Goal: Information Seeking & Learning: Learn about a topic

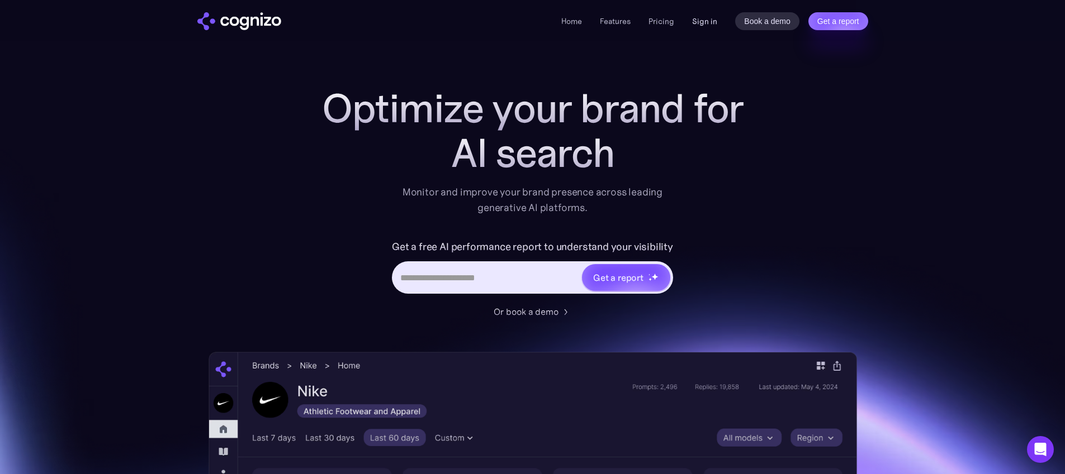
click at [707, 22] on link "Sign in" at bounding box center [704, 21] width 25 height 13
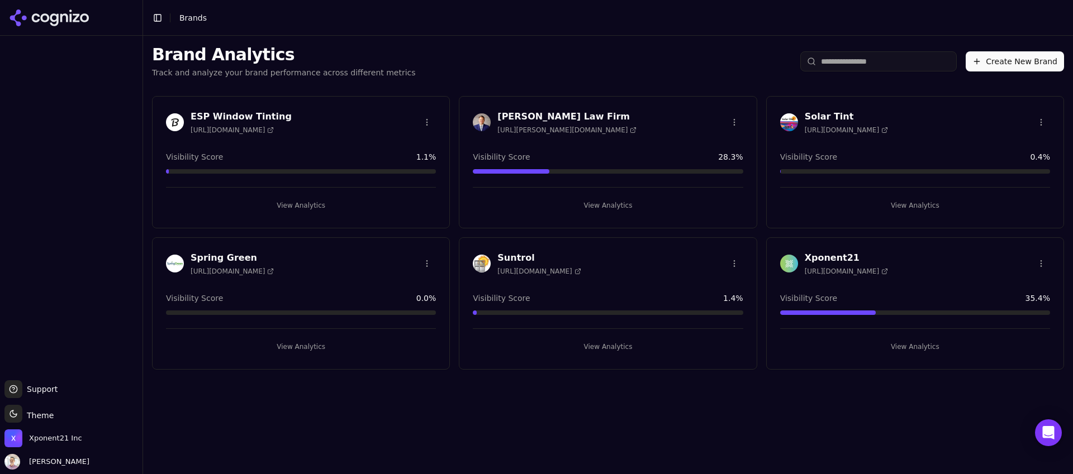
click at [249, 270] on span "https://spring-green.com" at bounding box center [232, 271] width 83 height 9
click at [334, 273] on div "Spring Green https://spring-green.com" at bounding box center [301, 263] width 270 height 25
click at [293, 341] on button "View Analytics" at bounding box center [301, 347] width 270 height 18
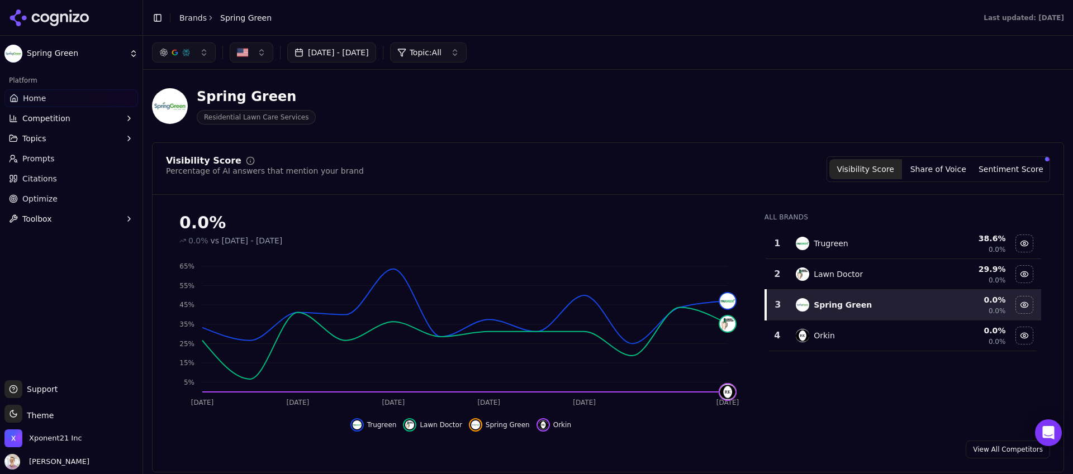
click at [96, 48] on html "Spring Green Platform Home Competition Topics Prompts Citations Optimize Toolbo…" at bounding box center [536, 237] width 1073 height 474
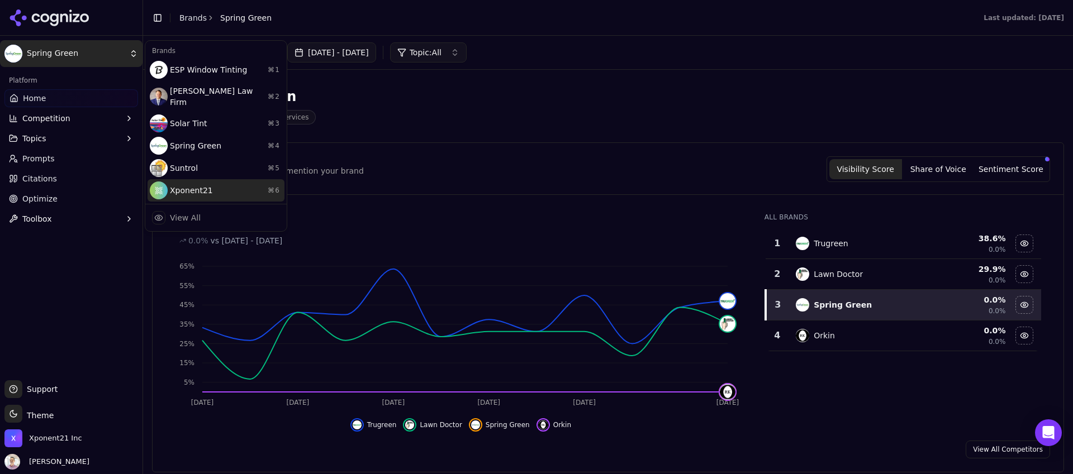
click at [182, 185] on div "Xponent21 ⌘ 6" at bounding box center [216, 190] width 137 height 22
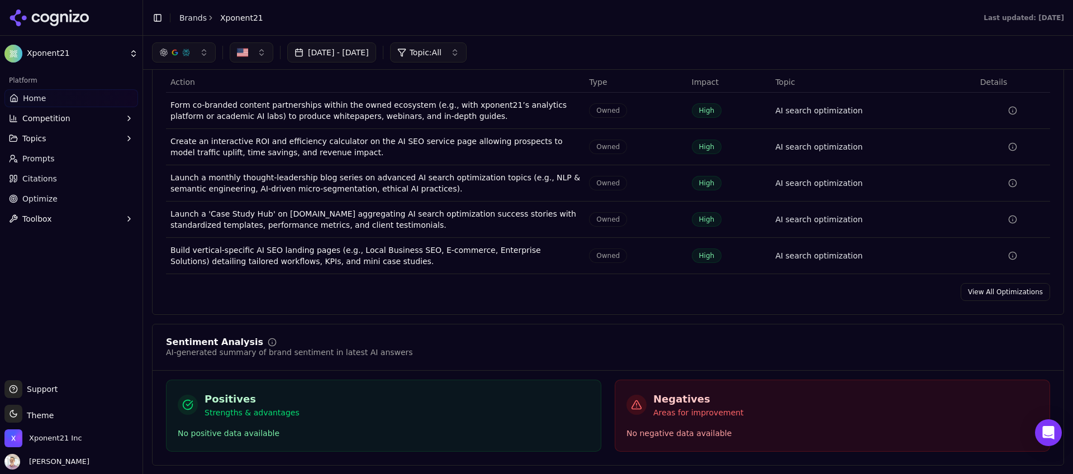
scroll to position [1315, 0]
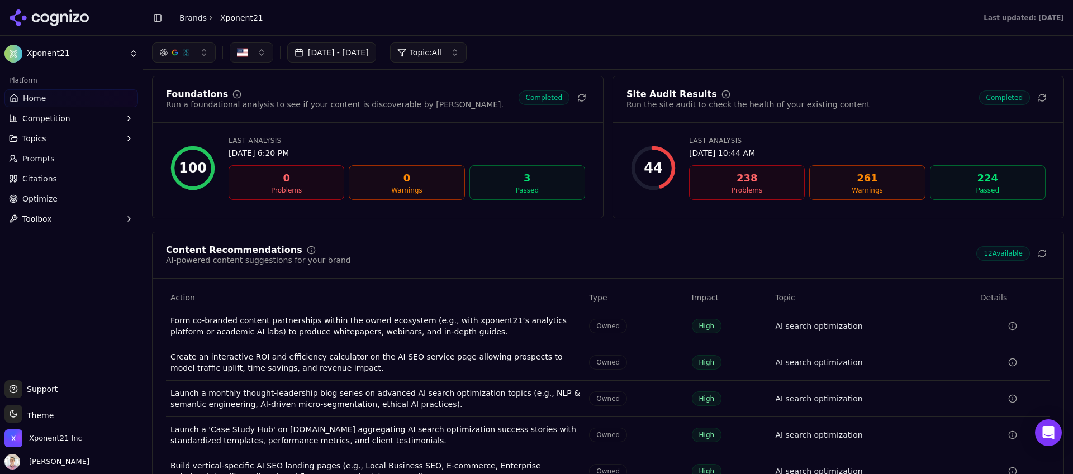
click at [716, 184] on div "238" at bounding box center [747, 178] width 106 height 16
click at [751, 184] on div "238" at bounding box center [747, 178] width 106 height 16
click at [648, 166] on div "44" at bounding box center [653, 168] width 18 height 18
click at [649, 99] on div "Site Audit Results" at bounding box center [672, 94] width 91 height 9
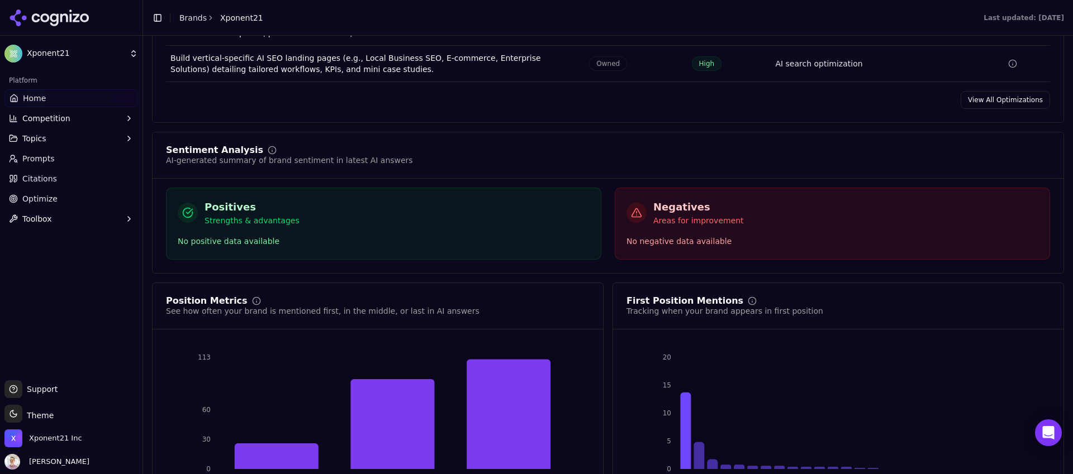
scroll to position [1816, 0]
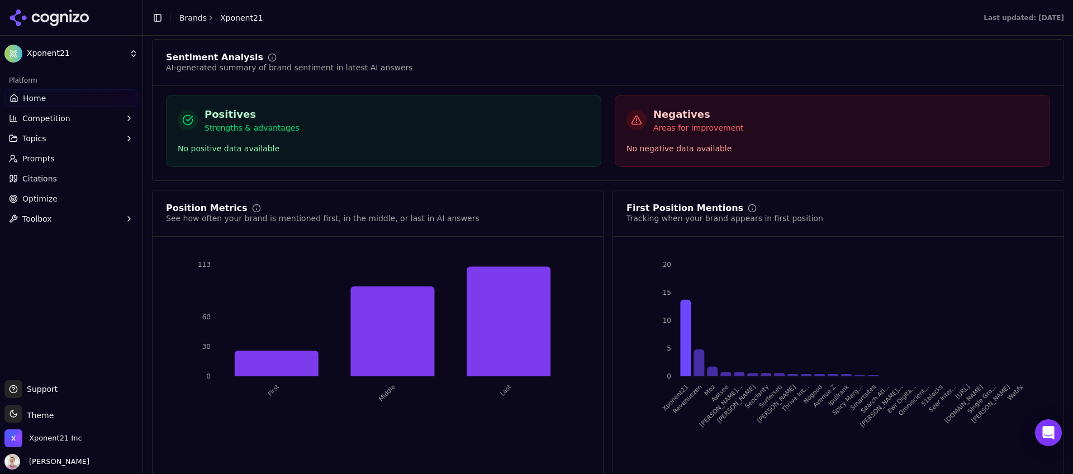
click at [686, 141] on div "Negatives Areas for improvement No negative data available" at bounding box center [832, 131] width 435 height 72
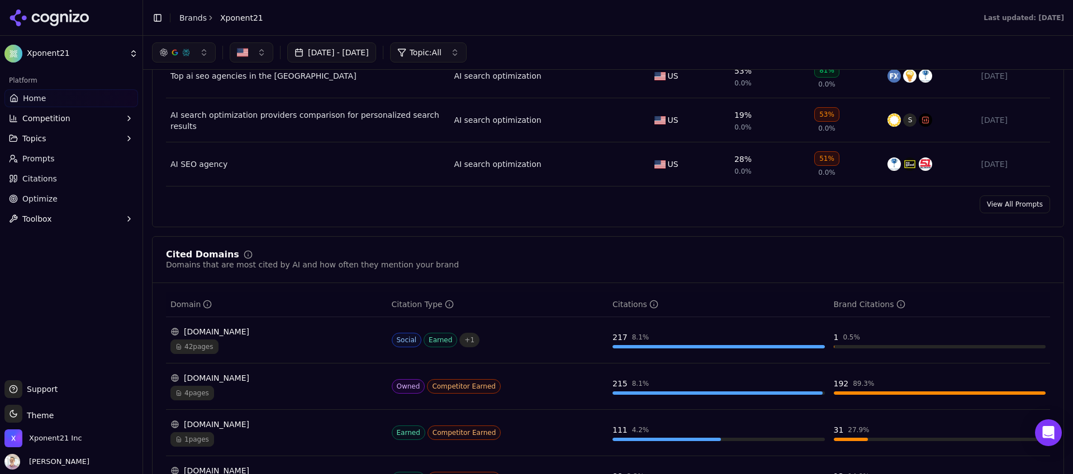
scroll to position [484, 0]
